Goal: Information Seeking & Learning: Learn about a topic

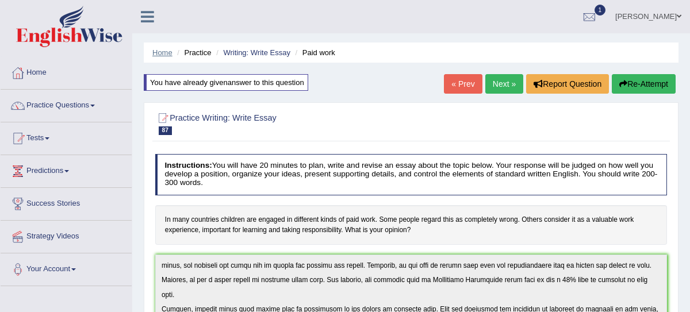
click at [159, 52] on link "Home" at bounding box center [162, 52] width 20 height 9
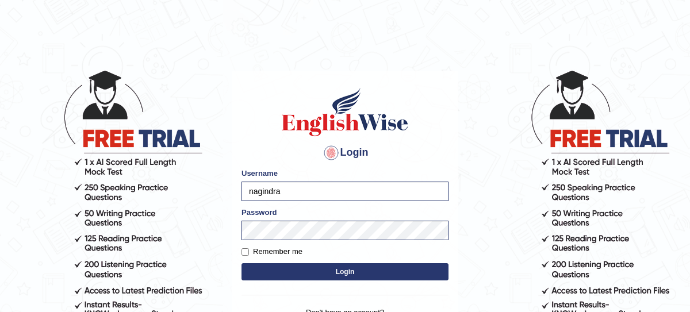
click at [348, 280] on button "Login" at bounding box center [344, 271] width 207 height 17
click at [348, 275] on button "Login" at bounding box center [344, 271] width 207 height 17
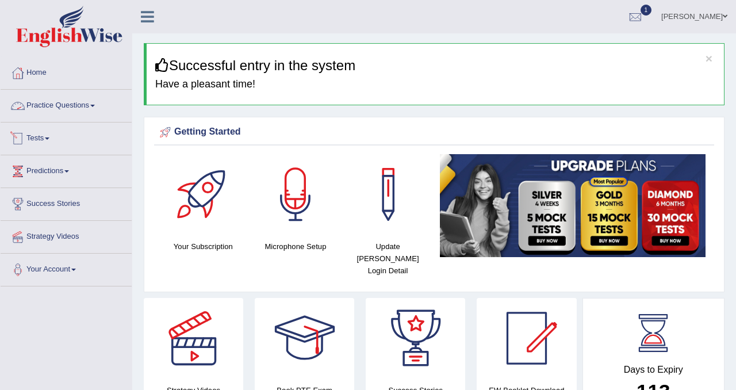
click at [88, 104] on link "Practice Questions" at bounding box center [66, 104] width 131 height 29
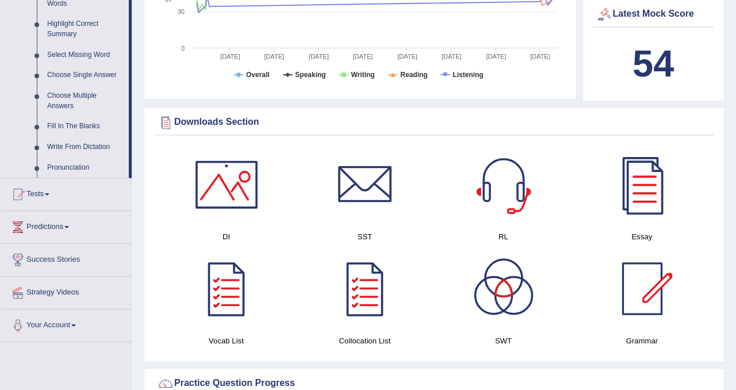
scroll to position [559, 0]
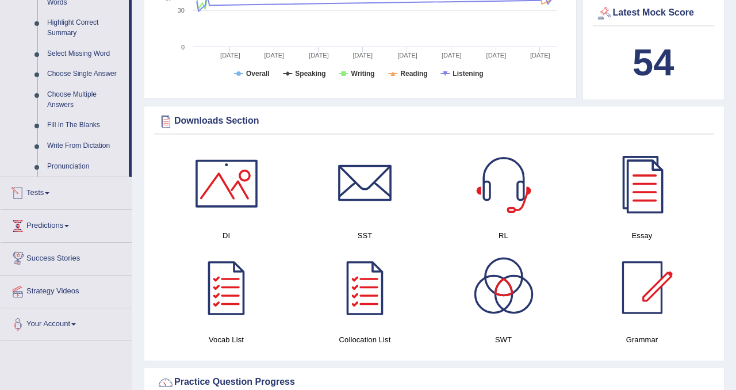
click at [49, 194] on span at bounding box center [47, 193] width 5 height 2
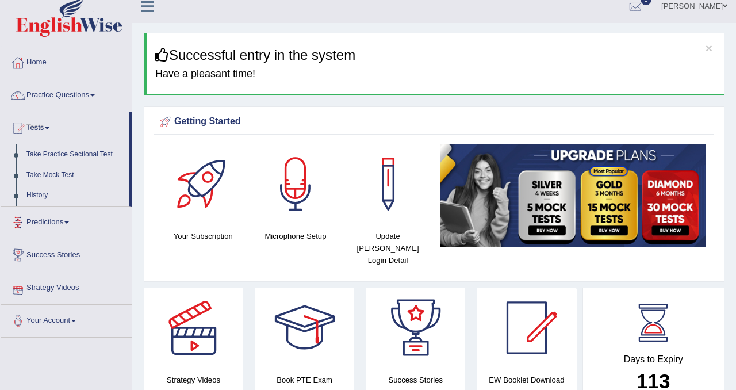
scroll to position [0, 0]
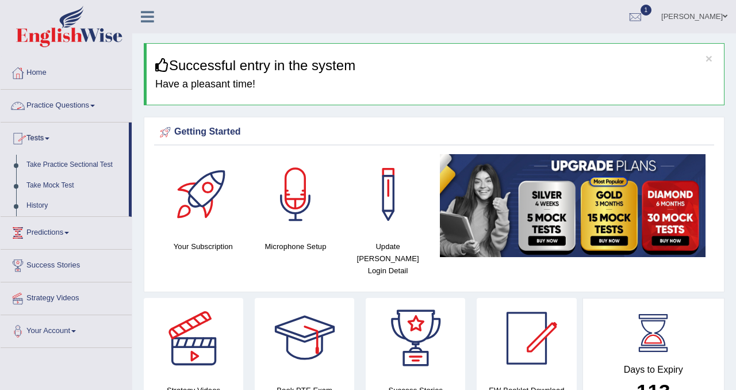
click at [53, 136] on link "Tests" at bounding box center [65, 136] width 128 height 29
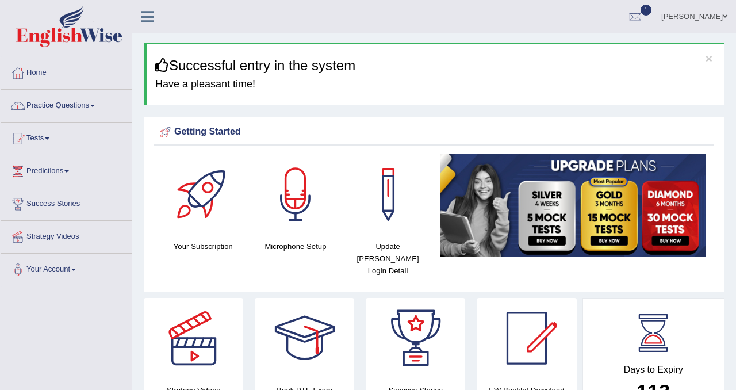
click at [53, 136] on link "Tests" at bounding box center [66, 136] width 131 height 29
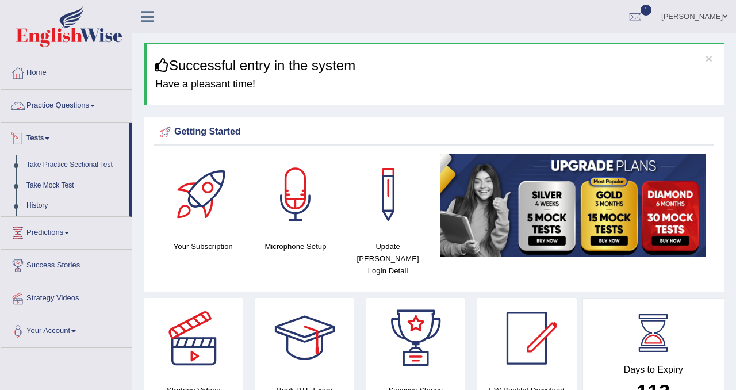
click at [97, 105] on link "Practice Questions" at bounding box center [66, 104] width 131 height 29
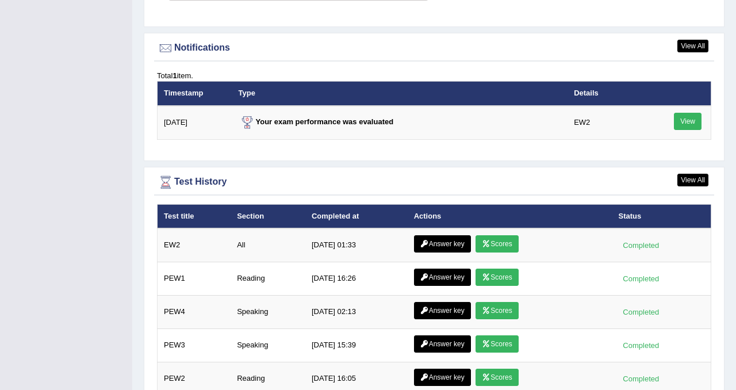
scroll to position [1454, 0]
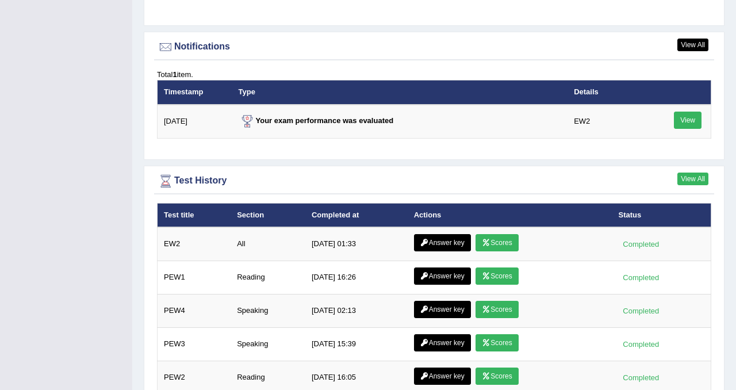
click at [689, 172] on link "View All" at bounding box center [692, 178] width 31 height 13
